Goal: Communication & Community: Answer question/provide support

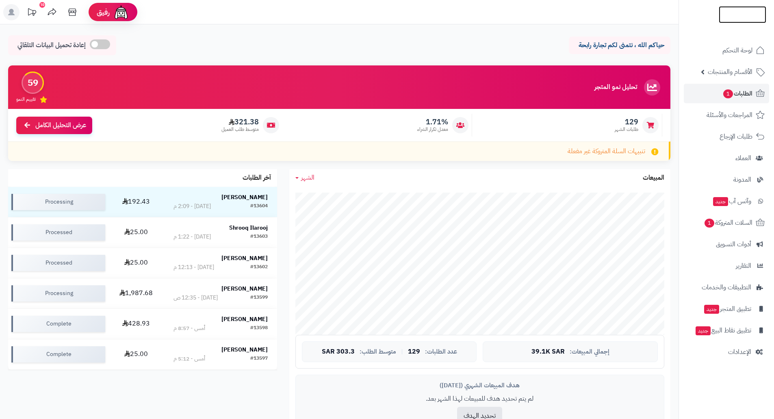
click at [730, 16] on link at bounding box center [743, 14] width 48 height 9
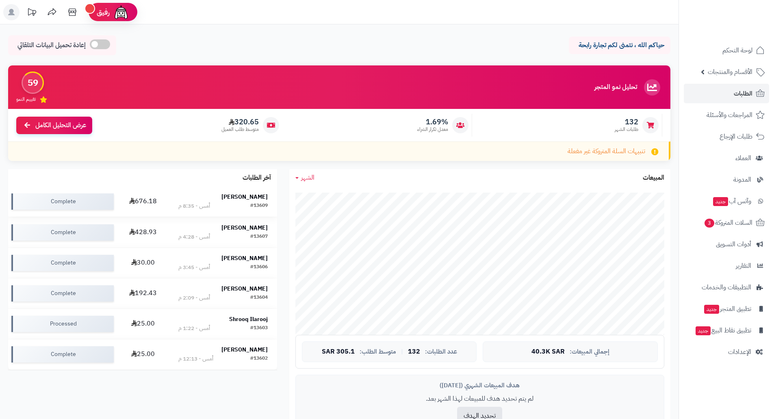
click at [256, 195] on strong "عبدالله عبدالرحمن" at bounding box center [244, 197] width 46 height 9
click at [738, 223] on span "السلات المتروكة 3" at bounding box center [727, 222] width 49 height 11
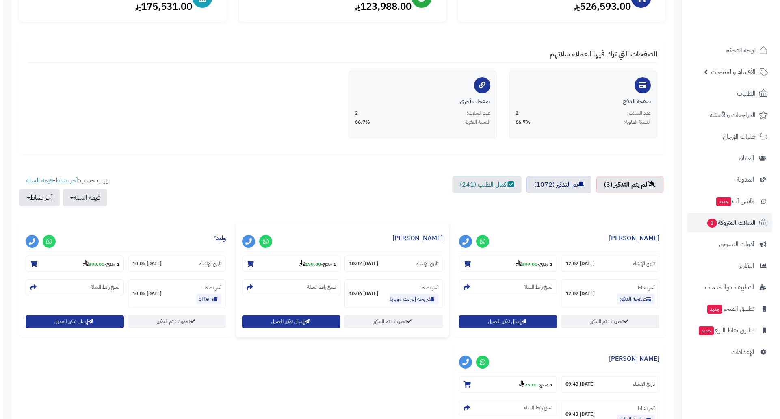
scroll to position [122, 0]
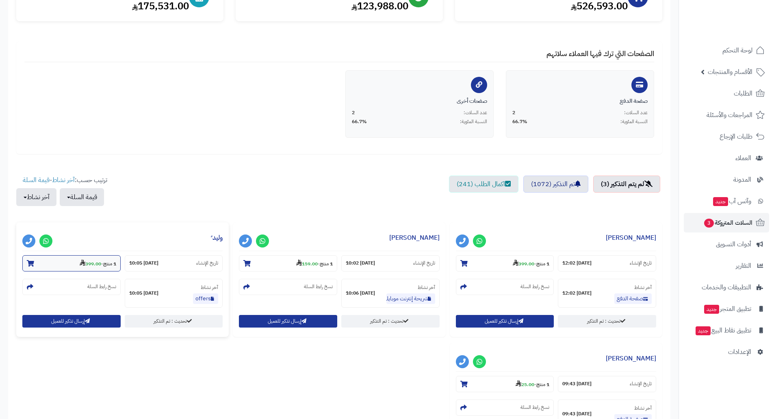
click at [87, 262] on strong "399.00" at bounding box center [91, 263] width 22 height 7
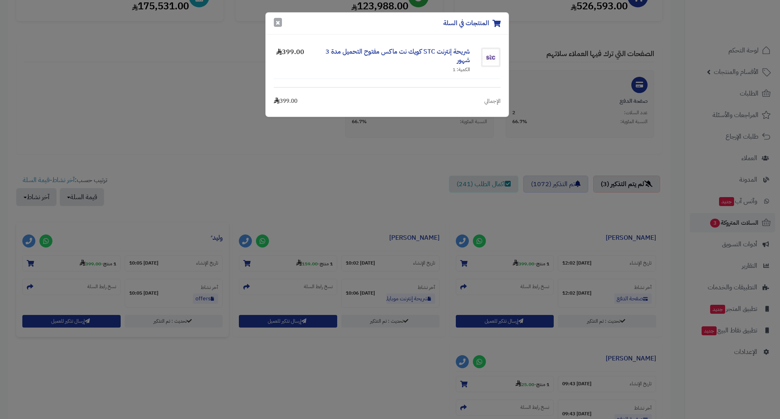
click at [275, 24] on button "×" at bounding box center [278, 22] width 8 height 9
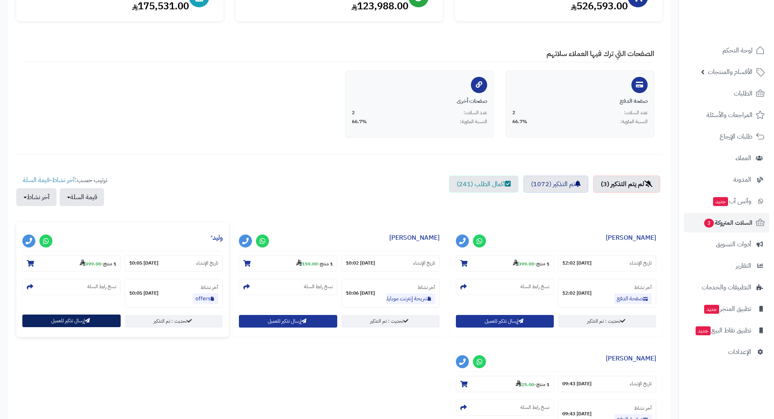
click at [67, 321] on button "إرسال تذكير للعميل" at bounding box center [71, 320] width 98 height 13
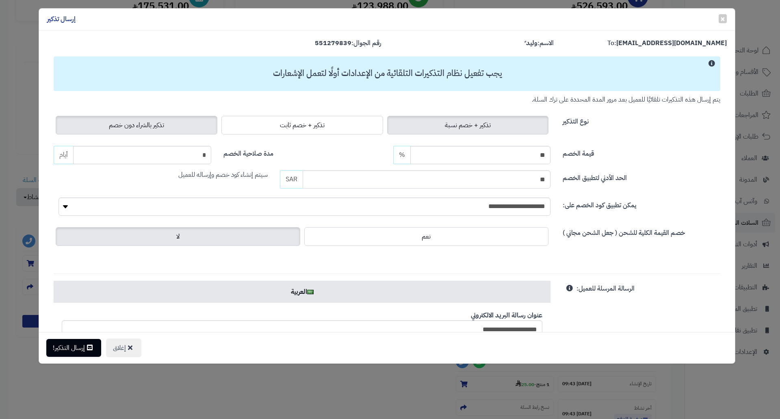
click at [132, 128] on span "تذكير بالشراء دون خصم" at bounding box center [136, 125] width 55 height 10
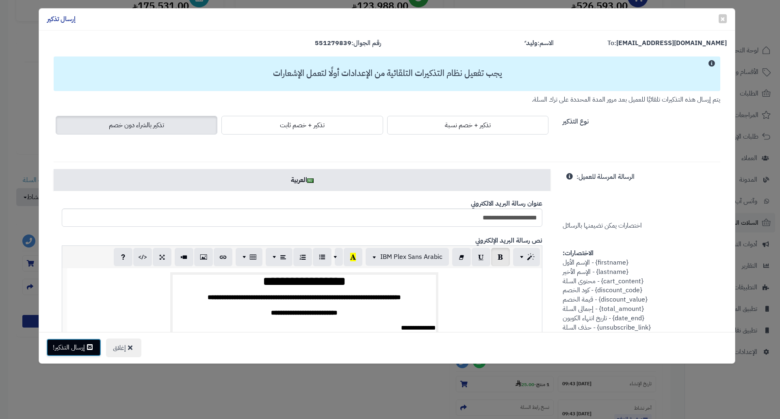
click at [80, 344] on button "إرسال التذكير!" at bounding box center [73, 347] width 55 height 18
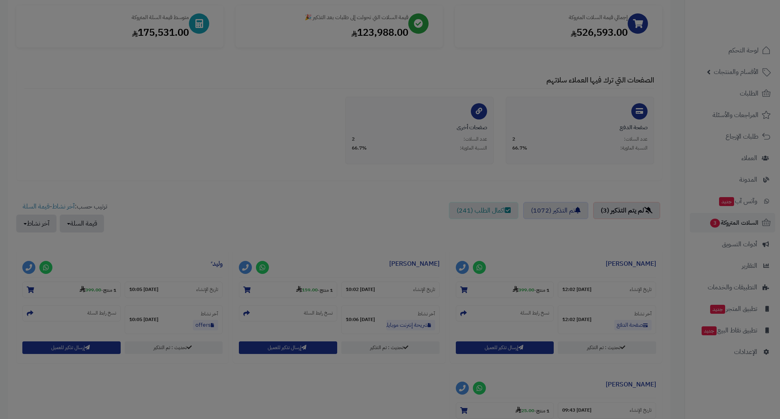
scroll to position [148, 0]
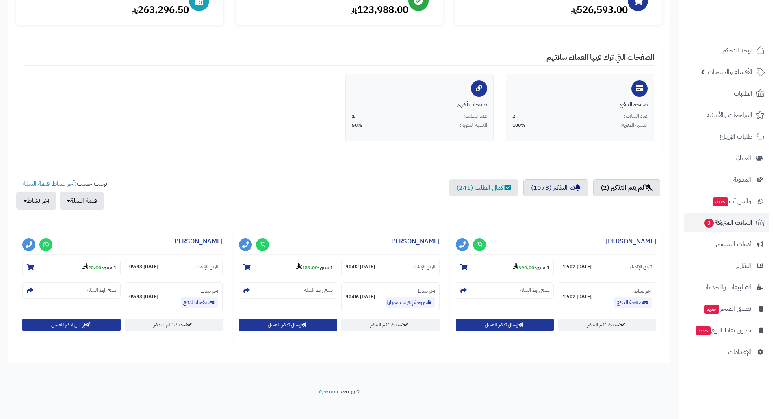
scroll to position [126, 0]
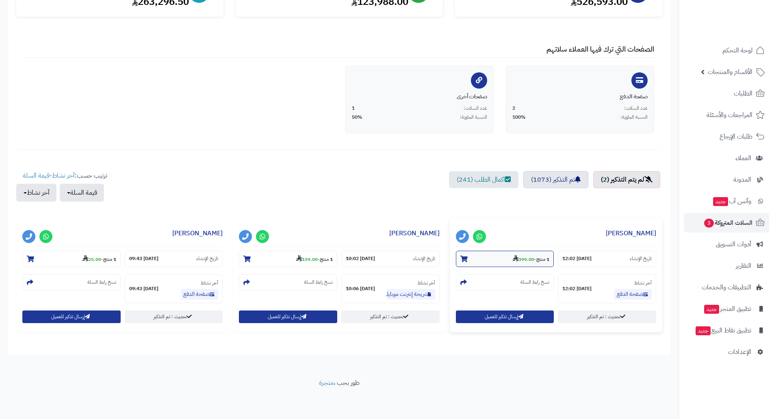
click at [519, 259] on strong "399.00" at bounding box center [524, 259] width 22 height 7
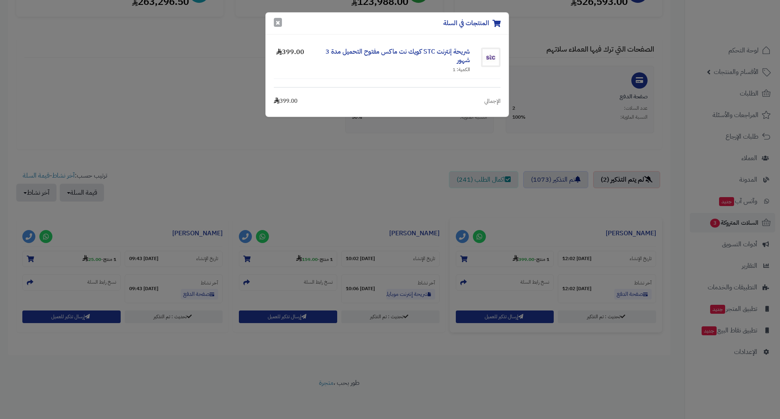
click at [280, 21] on button "×" at bounding box center [278, 22] width 8 height 9
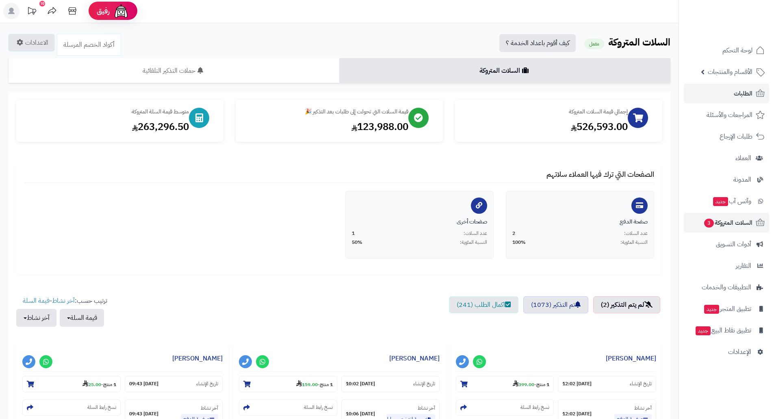
scroll to position [0, 0]
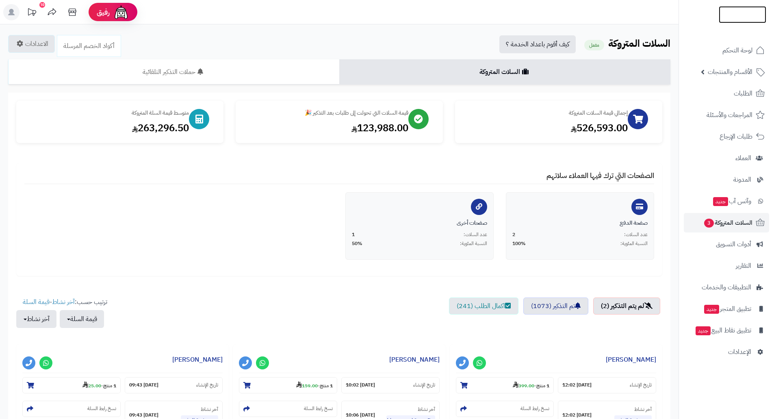
click at [738, 15] on img at bounding box center [743, 14] width 48 height 17
